Goal: Communication & Community: Answer question/provide support

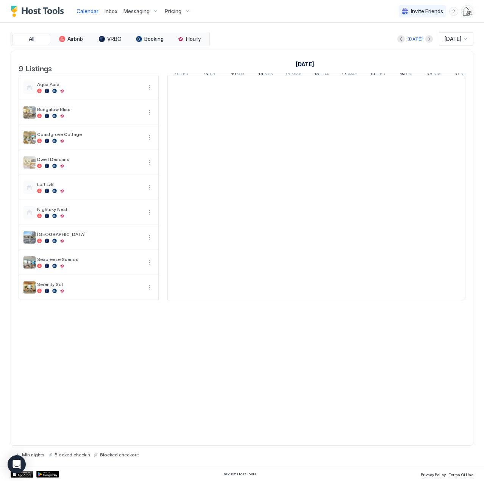
scroll to position [0, 421]
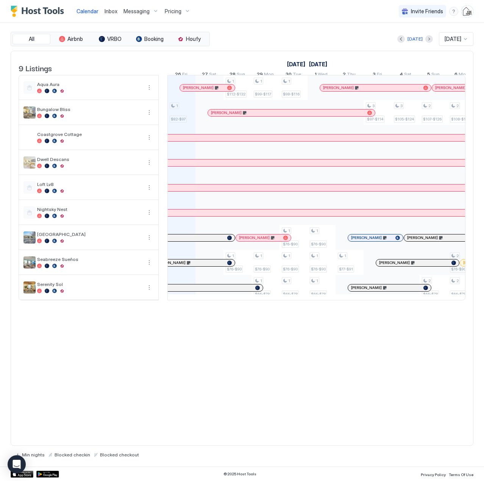
click at [107, 12] on span "Inbox" at bounding box center [111, 11] width 13 height 6
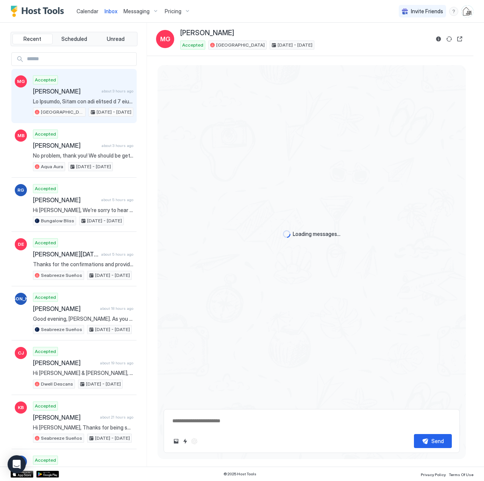
scroll to position [397, 0]
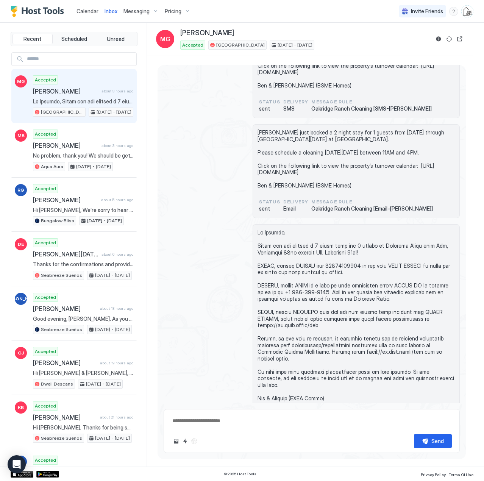
drag, startPoint x: 90, startPoint y: 11, endPoint x: 100, endPoint y: 1, distance: 13.9
click at [90, 11] on span "Calendar" at bounding box center [88, 11] width 22 height 6
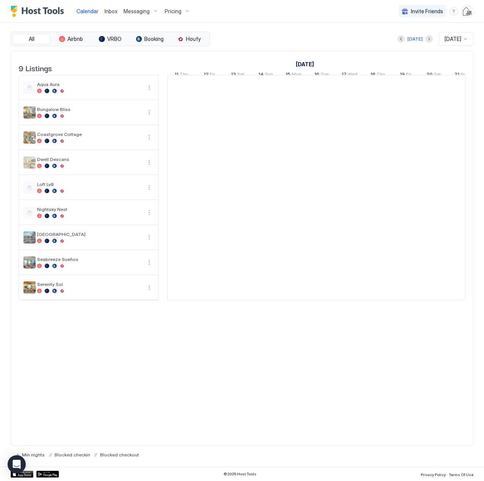
scroll to position [0, 421]
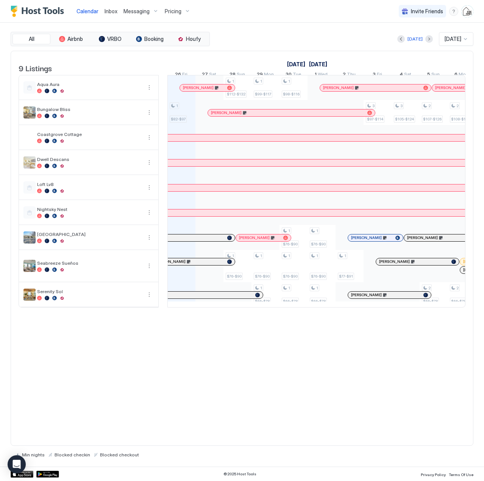
click at [103, 12] on div "Inbox" at bounding box center [111, 11] width 19 height 14
click at [108, 11] on span "Inbox" at bounding box center [111, 11] width 13 height 6
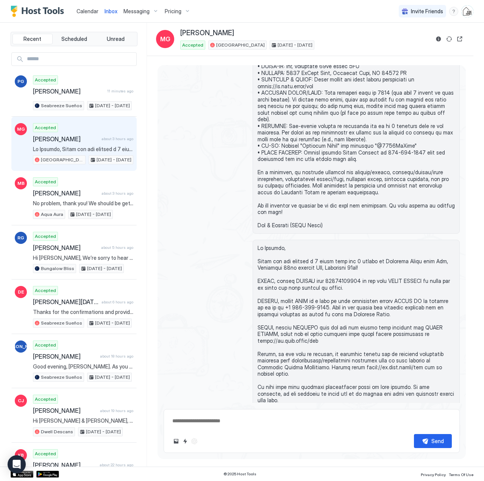
scroll to position [397, 0]
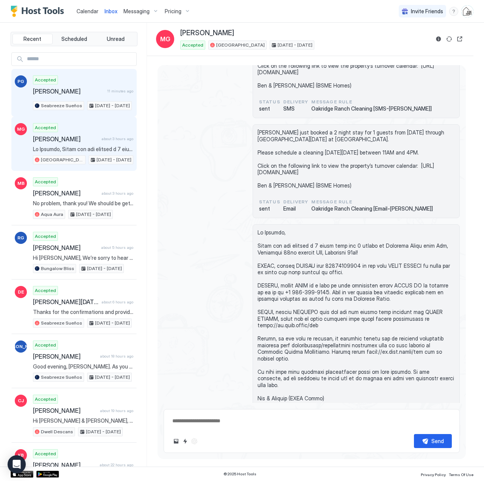
click at [76, 83] on div "Accepted [PERSON_NAME] 11 minutes ago Seabreeze Sueños [DATE] - [DATE]" at bounding box center [83, 92] width 100 height 35
